Goal: Task Accomplishment & Management: Complete application form

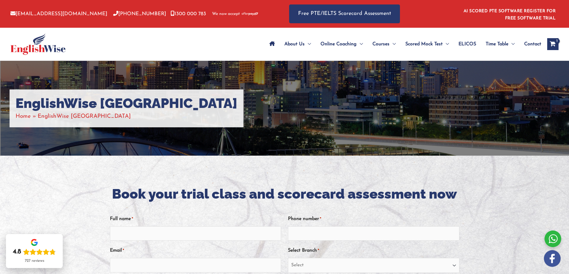
click at [536, 43] on span "Contact" at bounding box center [532, 44] width 17 height 21
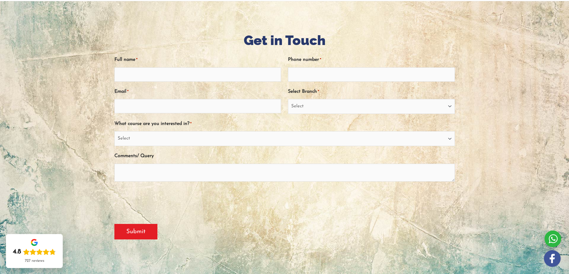
scroll to position [60, 0]
type input "John Prem Kumar Vasanthakumar"
type input "0432464006"
type input "johnprem91@gmail.com"
click at [311, 102] on select "Select Sydney City Center Sydney Parramatta EnglishWise Global Brisbane Gold Co…" at bounding box center [371, 106] width 167 height 15
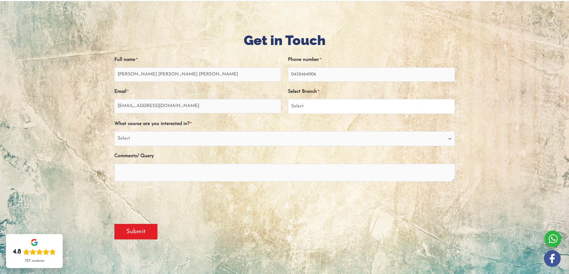
select select "EnglishWise Global [GEOGRAPHIC_DATA]"
click at [288, 99] on select "Select Sydney City Center Sydney Parramatta EnglishWise Global Brisbane Gold Co…" at bounding box center [371, 106] width 167 height 15
click at [130, 139] on select "Select PTE NAATI IELTS OET General English" at bounding box center [284, 138] width 340 height 15
click at [114, 131] on select "Select PTE NAATI IELTS OET General English" at bounding box center [284, 138] width 340 height 15
drag, startPoint x: 143, startPoint y: 141, endPoint x: 139, endPoint y: 145, distance: 5.3
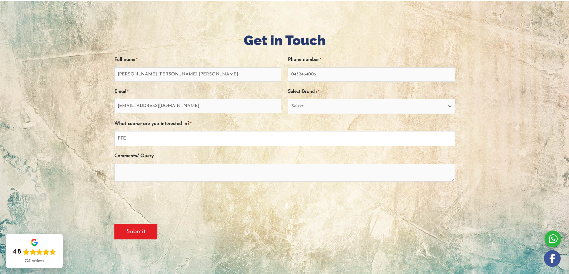
click at [143, 141] on select "Select PTE NAATI IELTS OET General English" at bounding box center [284, 138] width 340 height 15
click at [114, 131] on select "Select PTE NAATI IELTS OET General English" at bounding box center [284, 138] width 340 height 15
click at [137, 139] on select "Select PTE NAATI IELTS OET General English" at bounding box center [284, 138] width 340 height 15
select select "PTE"
click at [114, 131] on select "Select PTE NAATI IELTS OET General English" at bounding box center [284, 138] width 340 height 15
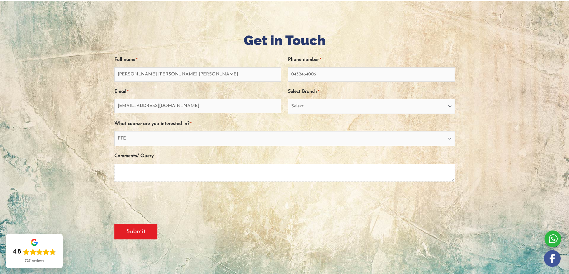
click at [135, 178] on textarea "Comments/ Query" at bounding box center [284, 173] width 340 height 18
drag, startPoint x: 153, startPoint y: 74, endPoint x: 141, endPoint y: 75, distance: 12.2
click at [141, 75] on input "John Prem Kumar Vasanthakumar" at bounding box center [197, 74] width 167 height 14
drag, startPoint x: 141, startPoint y: 73, endPoint x: 199, endPoint y: 73, distance: 58.2
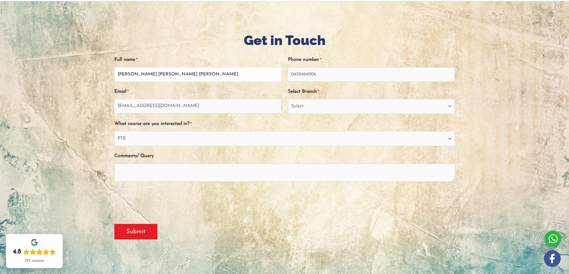
click at [199, 73] on input "John Prem Kumar Vasanthakumar" at bounding box center [197, 74] width 167 height 14
click at [149, 76] on input "John Prem" at bounding box center [197, 74] width 167 height 14
type input "John Prem"
click at [90, 132] on div at bounding box center [284, 137] width 569 height 273
click at [138, 172] on textarea "Comments/ Query" at bounding box center [284, 173] width 340 height 18
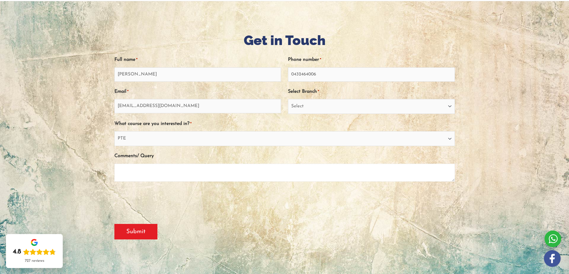
click at [138, 171] on textarea "Comments/ Query" at bounding box center [284, 173] width 340 height 18
click at [142, 170] on textarea "Comments/ Query" at bounding box center [284, 173] width 340 height 18
click at [163, 170] on textarea "Need information on: 2 weeks crash course" at bounding box center [284, 173] width 340 height 18
click at [165, 179] on textarea "Need information on: 2 weeks crash course" at bounding box center [284, 173] width 340 height 18
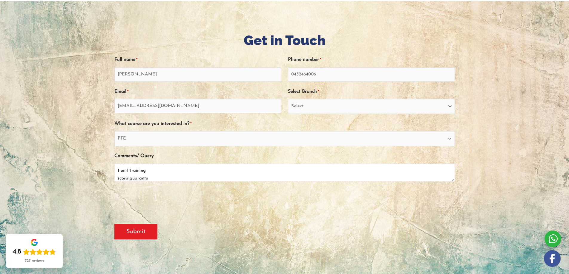
click at [141, 179] on textarea "Need information on: 2 weeks crash course 1 on 1 training score guarante" at bounding box center [284, 173] width 340 height 18
click at [151, 178] on textarea "Need information on: 2 weeks crash course 1 on 1 training score guarante" at bounding box center [284, 173] width 340 height 18
drag, startPoint x: 452, startPoint y: 179, endPoint x: 457, endPoint y: 211, distance: 31.4
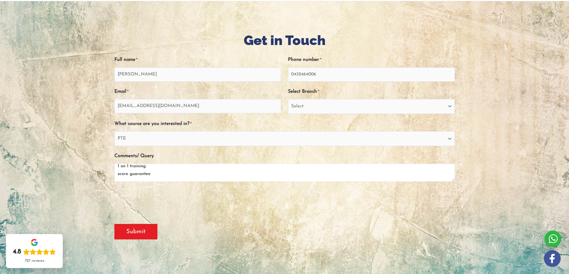
click at [457, 213] on div "Get in Touch " * " indicates required fields Facebook This field is for validat…" at bounding box center [284, 138] width 349 height 214
drag, startPoint x: 453, startPoint y: 180, endPoint x: 453, endPoint y: 196, distance: 15.2
click at [453, 196] on div "Facebook This field is for validation purposes and should be left unchanged. Fu…" at bounding box center [284, 132] width 340 height 164
click at [154, 166] on textarea "Need information on: 2 weeks crash course 1 on 1 training score guarantee Cost" at bounding box center [284, 173] width 340 height 18
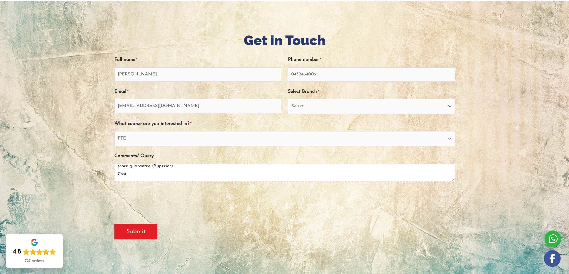
click at [137, 172] on textarea "Need information on: 2 weeks crash course 1 on 1 training score guarantee (Supe…" at bounding box center [284, 173] width 340 height 18
type textarea "Need information on: 2 weeks crash course 1 on 1 training score guarantee (Supe…"
click at [146, 230] on input "Submit" at bounding box center [135, 232] width 43 height 16
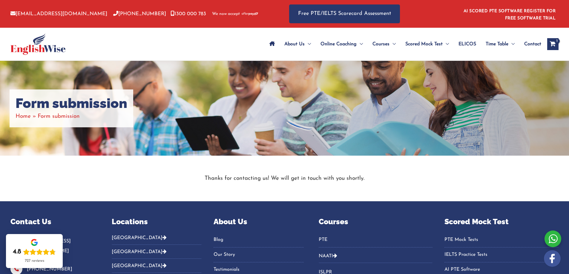
click at [533, 44] on span "Contact" at bounding box center [532, 44] width 17 height 21
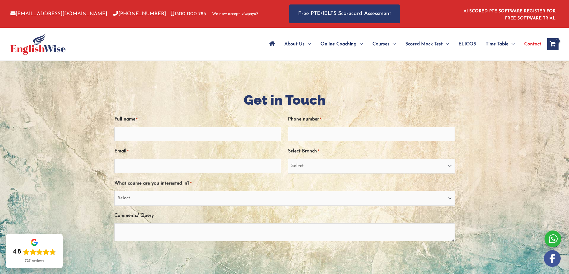
type input "[PERSON_NAME] [PERSON_NAME] [PERSON_NAME]"
type input "0432464006"
type input "[EMAIL_ADDRESS][DOMAIN_NAME]"
click at [50, 48] on img at bounding box center [37, 44] width 55 height 22
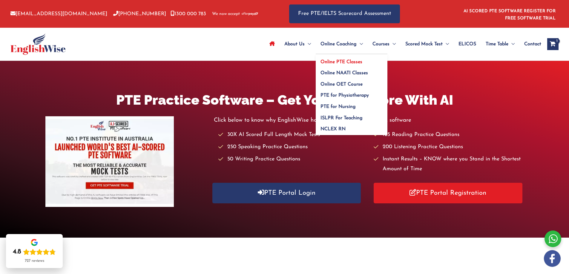
click at [344, 60] on span "Online PTE Classes" at bounding box center [341, 62] width 42 height 5
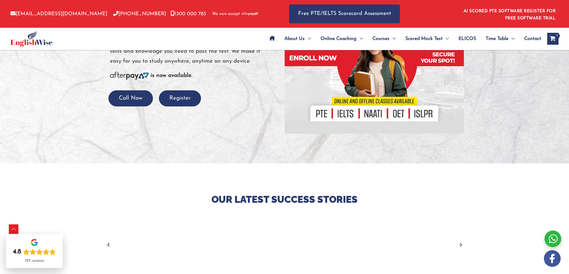
scroll to position [179, 0]
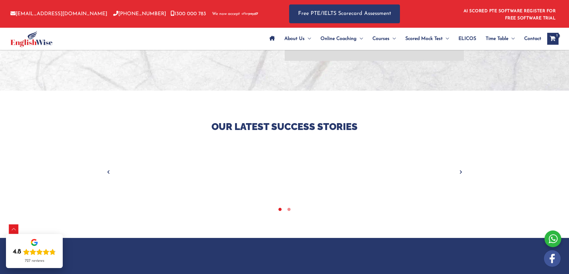
click at [461, 171] on icon "Next" at bounding box center [461, 172] width 6 height 6
click at [108, 173] on icon "Previous" at bounding box center [108, 172] width 6 height 6
click at [550, 36] on icon "View Shopping Cart, 1 items" at bounding box center [552, 39] width 7 height 6
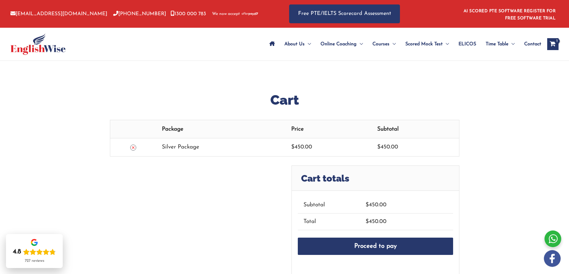
click at [132, 147] on icon "Remove this item" at bounding box center [133, 148] width 2 height 2
